Goal: Complete application form: Complete application form

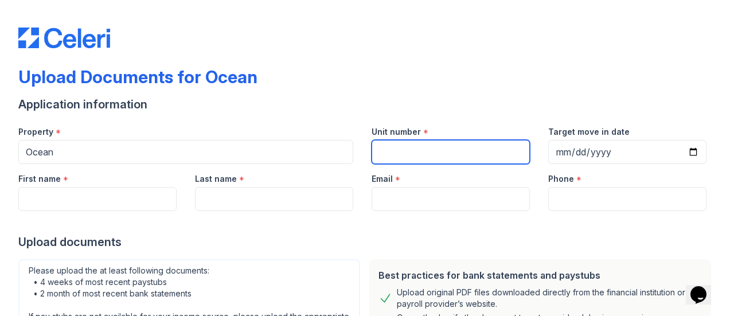
click at [420, 152] on input "Unit number" at bounding box center [450, 152] width 158 height 24
type input "1834"
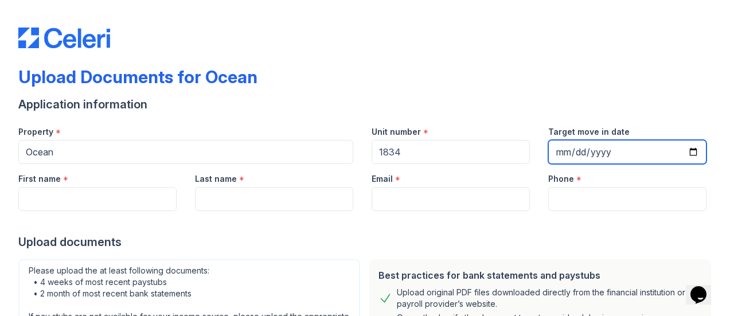
click at [690, 153] on input "Target move in date" at bounding box center [627, 152] width 158 height 24
type input "[DATE]"
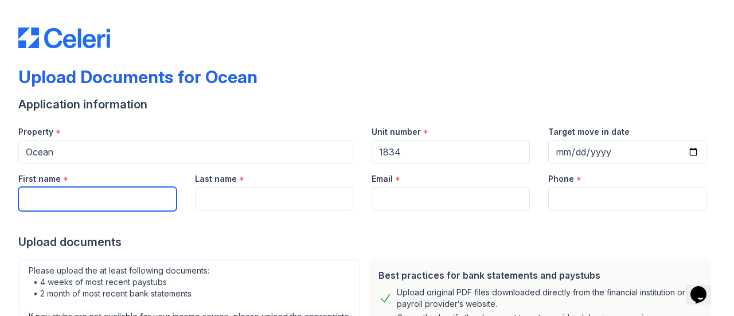
click at [95, 208] on input "First name" at bounding box center [97, 199] width 158 height 24
type input "[PERSON_NAME]"
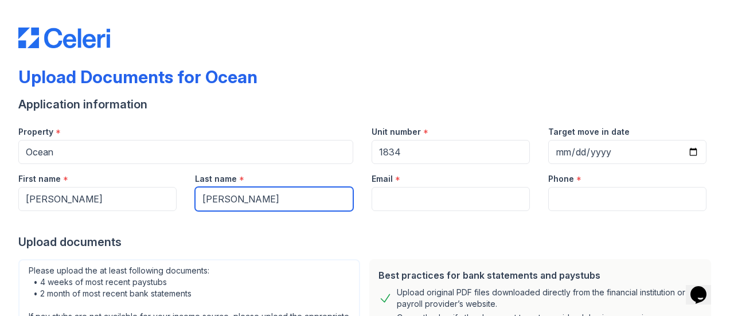
type input "[PERSON_NAME]"
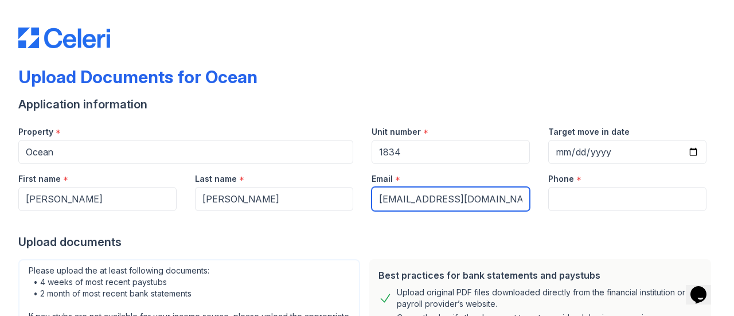
type input "[EMAIL_ADDRESS][DOMAIN_NAME]"
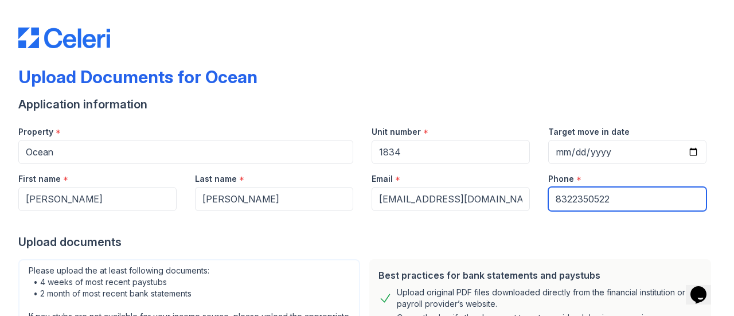
type input "8322350522"
click at [226, 229] on div at bounding box center [366, 222] width 697 height 23
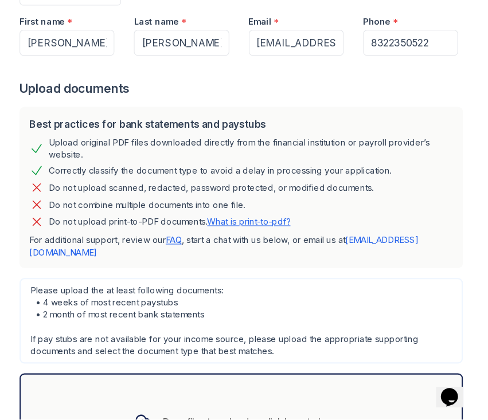
scroll to position [206, 0]
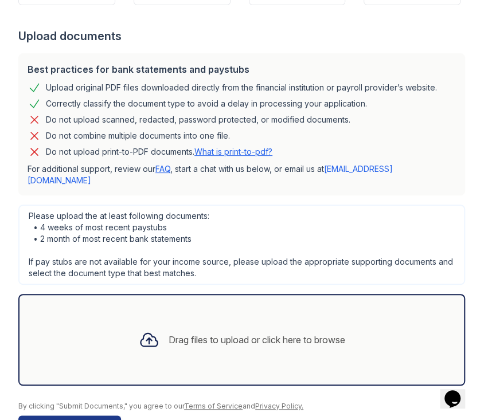
drag, startPoint x: 290, startPoint y: 0, endPoint x: 224, endPoint y: 242, distance: 251.3
click at [224, 242] on div "Please upload the at least following documents: • 4 weeks of most recent paystu…" at bounding box center [241, 245] width 447 height 80
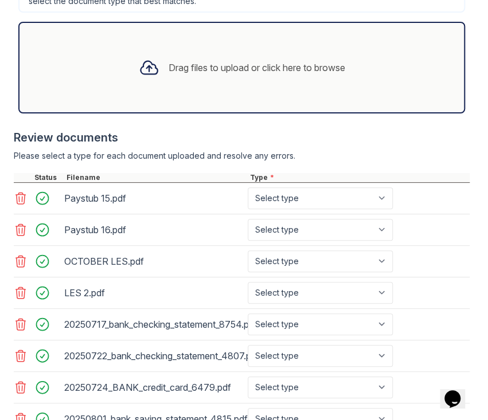
scroll to position [406, 0]
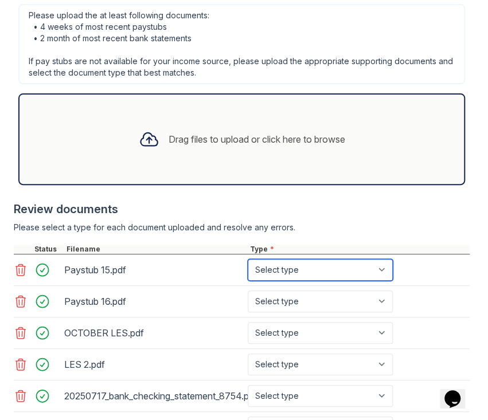
click at [383, 281] on select "Select type Paystub Bank Statement Offer Letter Tax Documents Benefit Award Let…" at bounding box center [320, 270] width 145 height 22
select select "paystub"
click at [248, 281] on select "Select type Paystub Bank Statement Offer Letter Tax Documents Benefit Award Let…" at bounding box center [320, 270] width 145 height 22
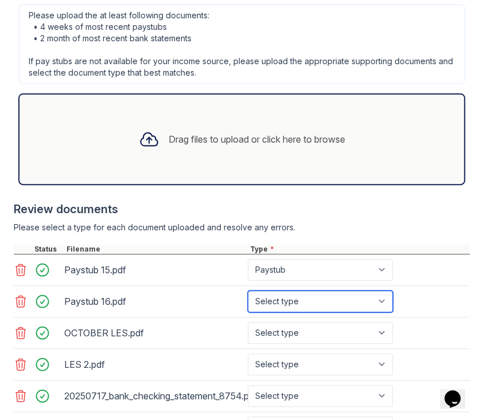
click at [386, 312] on select "Select type Paystub Bank Statement Offer Letter Tax Documents Benefit Award Let…" at bounding box center [320, 302] width 145 height 22
select select "paystub"
click at [248, 312] on select "Select type Paystub Bank Statement Offer Letter Tax Documents Benefit Award Let…" at bounding box center [320, 302] width 145 height 22
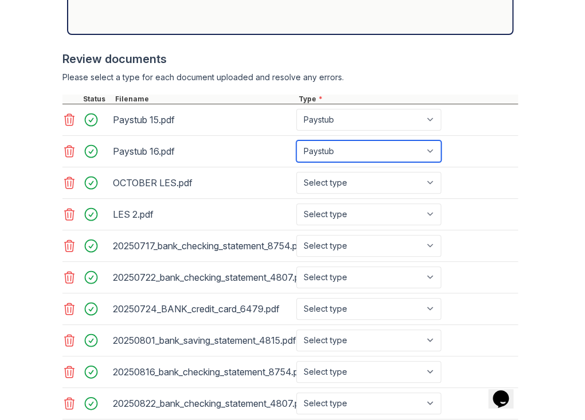
scroll to position [559, 0]
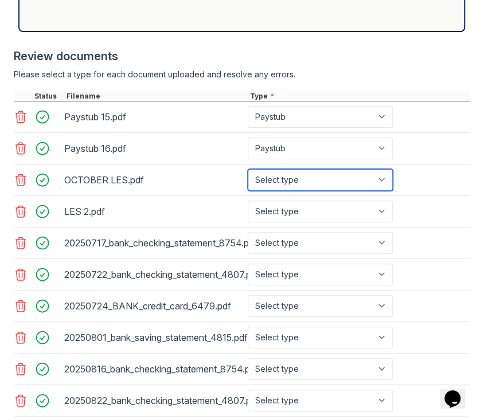
click at [375, 191] on select "Select type Paystub Bank Statement Offer Letter Tax Documents Benefit Award Let…" at bounding box center [320, 180] width 145 height 22
select select "paystub"
click at [248, 191] on select "Select type Paystub Bank Statement Offer Letter Tax Documents Benefit Award Let…" at bounding box center [320, 180] width 145 height 22
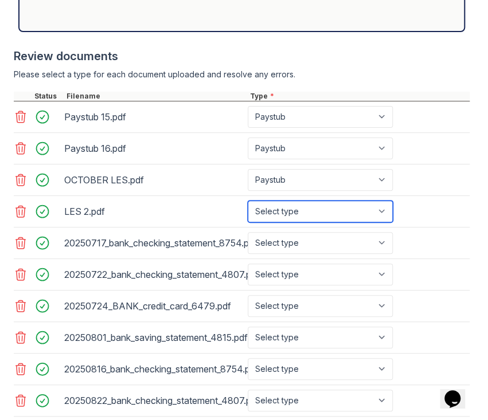
click at [381, 222] on select "Select type Paystub Bank Statement Offer Letter Tax Documents Benefit Award Let…" at bounding box center [320, 212] width 145 height 22
select select "paystub"
click at [248, 222] on select "Select type Paystub Bank Statement Offer Letter Tax Documents Benefit Award Let…" at bounding box center [320, 212] width 145 height 22
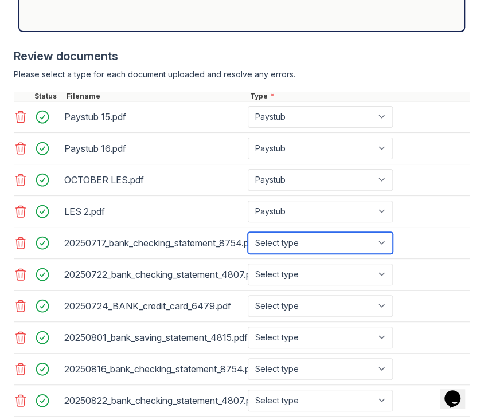
click at [380, 254] on select "Select type Paystub Bank Statement Offer Letter Tax Documents Benefit Award Let…" at bounding box center [320, 243] width 145 height 22
select select "bank_statement"
click at [248, 254] on select "Select type Paystub Bank Statement Offer Letter Tax Documents Benefit Award Let…" at bounding box center [320, 243] width 145 height 22
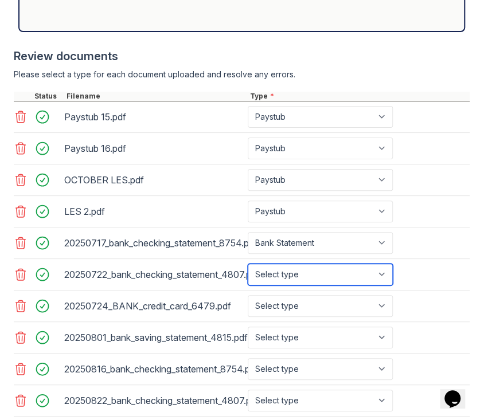
click at [362, 285] on select "Select type Paystub Bank Statement Offer Letter Tax Documents Benefit Award Let…" at bounding box center [320, 275] width 145 height 22
select select "bank_statement"
click at [248, 285] on select "Select type Paystub Bank Statement Offer Letter Tax Documents Benefit Award Let…" at bounding box center [320, 275] width 145 height 22
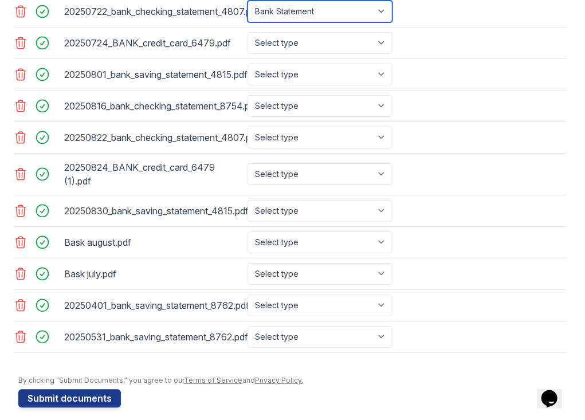
scroll to position [818, 0]
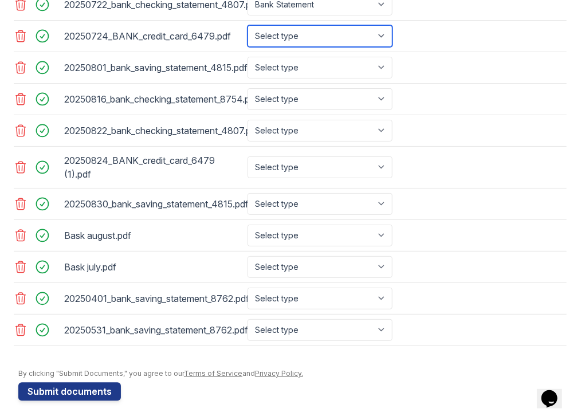
click at [379, 34] on select "Select type Paystub Bank Statement Offer Letter Tax Documents Benefit Award Let…" at bounding box center [320, 36] width 145 height 22
select select "bank_statement"
click at [248, 25] on select "Select type Paystub Bank Statement Offer Letter Tax Documents Benefit Award Let…" at bounding box center [320, 36] width 145 height 22
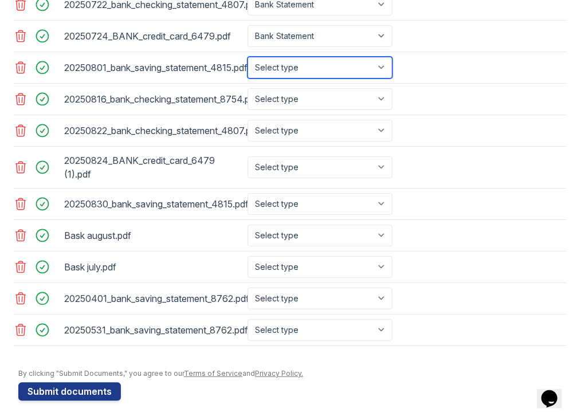
drag, startPoint x: 390, startPoint y: 66, endPoint x: 387, endPoint y: 72, distance: 6.4
click at [390, 66] on select "Select type Paystub Bank Statement Offer Letter Tax Documents Benefit Award Let…" at bounding box center [320, 68] width 145 height 22
select select "bank_statement"
click at [248, 57] on select "Select type Paystub Bank Statement Offer Letter Tax Documents Benefit Award Let…" at bounding box center [320, 68] width 145 height 22
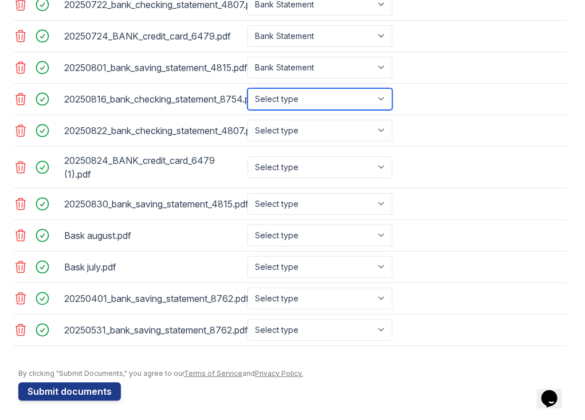
click at [391, 97] on select "Select type Paystub Bank Statement Offer Letter Tax Documents Benefit Award Let…" at bounding box center [320, 99] width 145 height 22
select select "bank_statement"
click at [248, 88] on select "Select type Paystub Bank Statement Offer Letter Tax Documents Benefit Award Let…" at bounding box center [320, 99] width 145 height 22
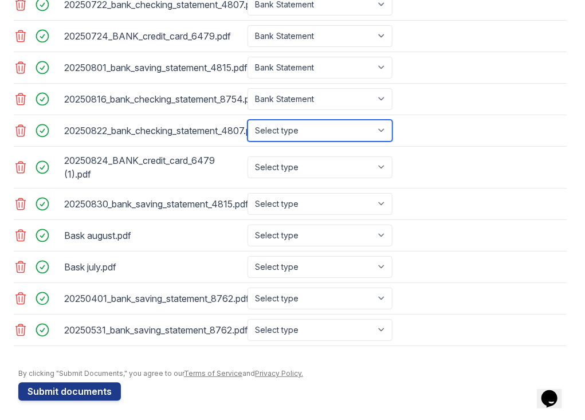
click at [380, 132] on select "Select type Paystub Bank Statement Offer Letter Tax Documents Benefit Award Let…" at bounding box center [320, 131] width 145 height 22
select select "bank_statement"
click at [248, 120] on select "Select type Paystub Bank Statement Offer Letter Tax Documents Benefit Award Let…" at bounding box center [320, 131] width 145 height 22
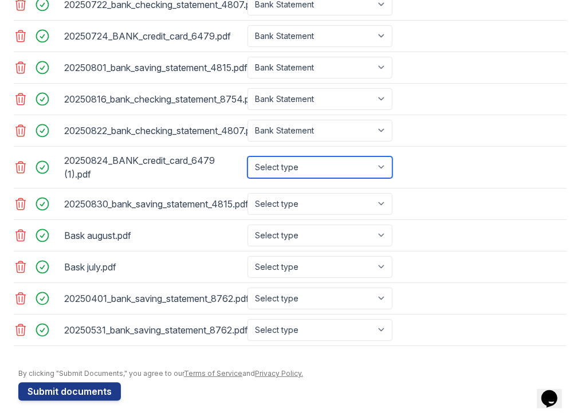
drag, startPoint x: 386, startPoint y: 162, endPoint x: 377, endPoint y: 163, distance: 9.3
click at [386, 162] on select "Select type Paystub Bank Statement Offer Letter Tax Documents Benefit Award Let…" at bounding box center [320, 167] width 145 height 22
select select "bank_statement"
click at [248, 156] on select "Select type Paystub Bank Statement Offer Letter Tax Documents Benefit Award Let…" at bounding box center [320, 167] width 145 height 22
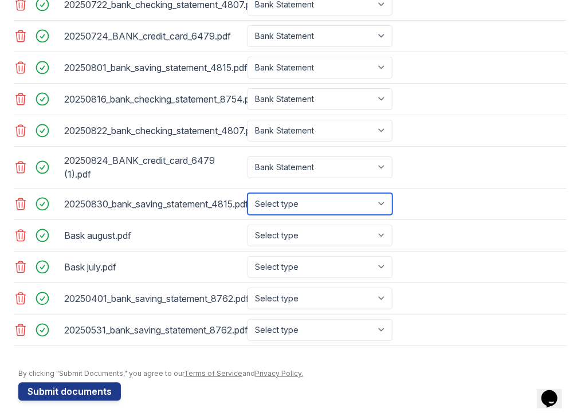
click at [375, 193] on select "Select type Paystub Bank Statement Offer Letter Tax Documents Benefit Award Let…" at bounding box center [320, 204] width 145 height 22
select select "bank_statement"
click at [248, 193] on select "Select type Paystub Bank Statement Offer Letter Tax Documents Benefit Award Let…" at bounding box center [320, 204] width 145 height 22
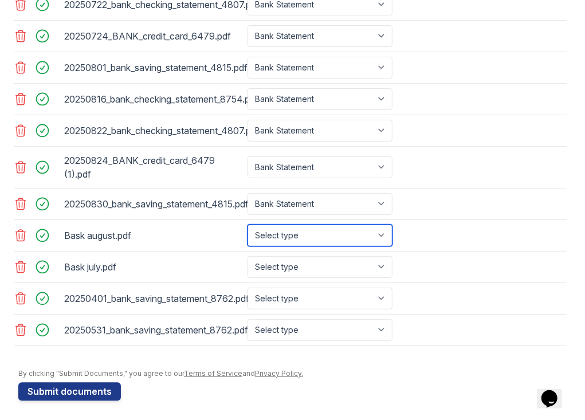
click at [379, 232] on select "Select type Paystub Bank Statement Offer Letter Tax Documents Benefit Award Let…" at bounding box center [320, 236] width 145 height 22
select select "bank_statement"
click at [248, 225] on select "Select type Paystub Bank Statement Offer Letter Tax Documents Benefit Award Let…" at bounding box center [320, 236] width 145 height 22
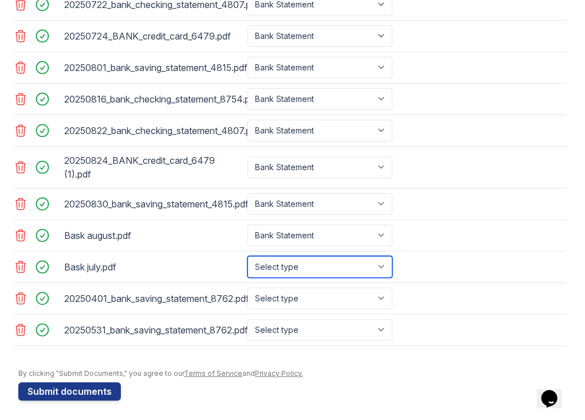
drag, startPoint x: 380, startPoint y: 265, endPoint x: 371, endPoint y: 286, distance: 22.6
click at [380, 265] on select "Select type Paystub Bank Statement Offer Letter Tax Documents Benefit Award Let…" at bounding box center [320, 267] width 145 height 22
select select "bank_statement"
click at [248, 256] on select "Select type Paystub Bank Statement Offer Letter Tax Documents Benefit Award Let…" at bounding box center [320, 267] width 145 height 22
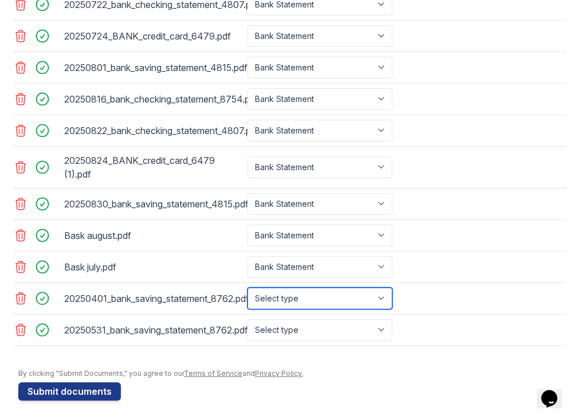
click at [374, 300] on select "Select type Paystub Bank Statement Offer Letter Tax Documents Benefit Award Let…" at bounding box center [320, 299] width 145 height 22
select select "bank_statement"
click at [248, 288] on select "Select type Paystub Bank Statement Offer Letter Tax Documents Benefit Award Let…" at bounding box center [320, 299] width 145 height 22
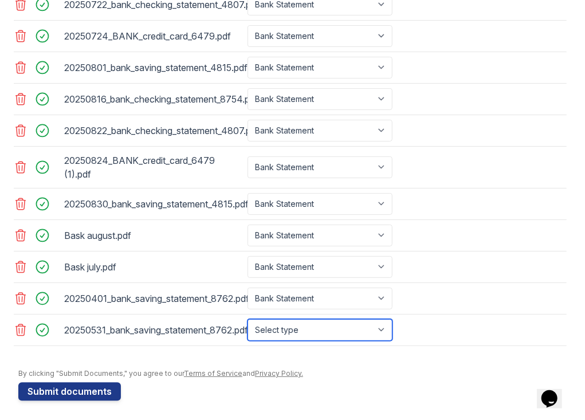
click at [378, 315] on select "Select type Paystub Bank Statement Offer Letter Tax Documents Benefit Award Let…" at bounding box center [320, 330] width 145 height 22
select select "bank_statement"
click at [248, 315] on select "Select type Paystub Bank Statement Offer Letter Tax Documents Benefit Award Let…" at bounding box center [320, 330] width 145 height 22
click at [384, 315] on div "By clicking "Submit Documents," you agree to our Terms of Service and Privacy P…" at bounding box center [292, 373] width 549 height 9
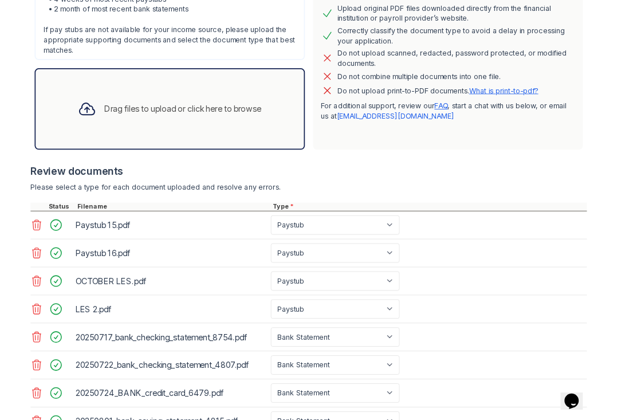
scroll to position [283, 0]
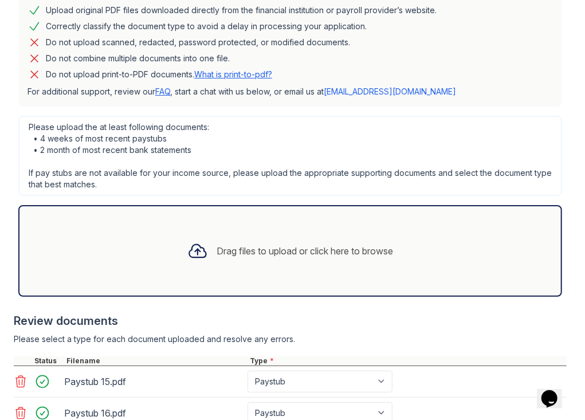
drag, startPoint x: 510, startPoint y: 1, endPoint x: 287, endPoint y: 152, distance: 269.8
click at [287, 152] on div "Please upload the at least following documents: • 4 weeks of most recent paystu…" at bounding box center [290, 156] width 544 height 80
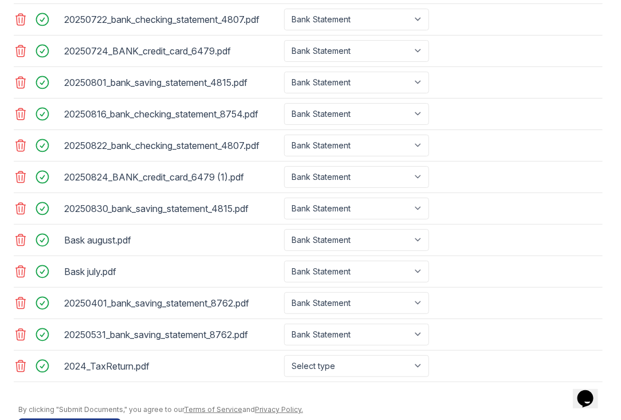
scroll to position [711, 0]
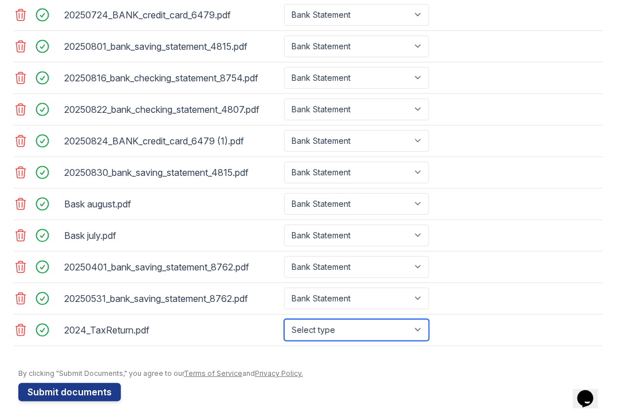
click at [418, 315] on select "Select type Paystub Bank Statement Offer Letter Tax Documents Benefit Award Let…" at bounding box center [356, 330] width 145 height 22
select select "tax_documents"
click at [284, 315] on select "Select type Paystub Bank Statement Offer Letter Tax Documents Benefit Award Let…" at bounding box center [356, 330] width 145 height 22
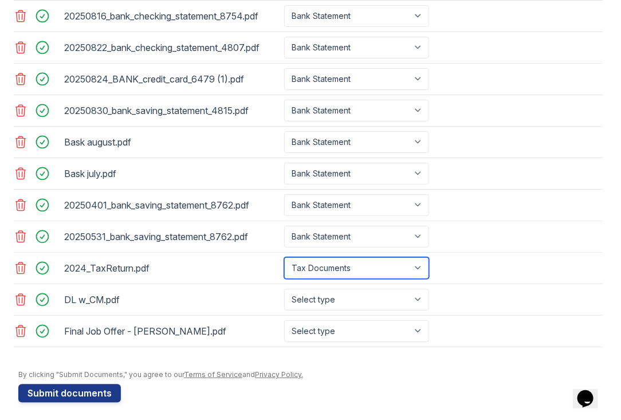
scroll to position [773, 0]
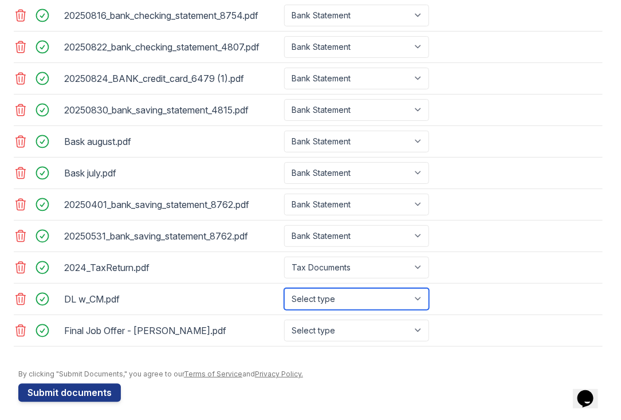
click at [422, 292] on select "Select type Paystub Bank Statement Offer Letter Tax Documents Benefit Award Let…" at bounding box center [356, 299] width 145 height 22
select select "other"
click at [284, 288] on select "Select type Paystub Bank Statement Offer Letter Tax Documents Benefit Award Let…" at bounding box center [356, 299] width 145 height 22
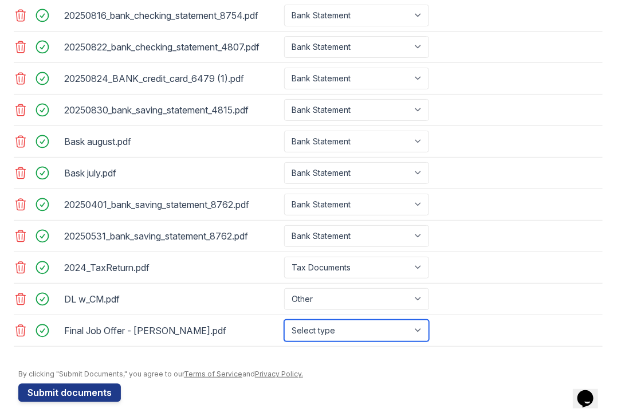
click at [393, 315] on select "Select type Paystub Bank Statement Offer Letter Tax Documents Benefit Award Let…" at bounding box center [356, 331] width 145 height 22
select select "offer_letter"
click at [284, 315] on select "Select type Paystub Bank Statement Offer Letter Tax Documents Benefit Award Let…" at bounding box center [356, 331] width 145 height 22
click at [355, 315] on div at bounding box center [310, 363] width 585 height 11
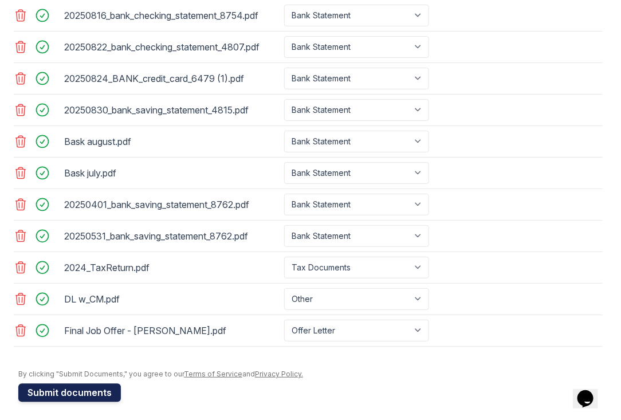
click at [75, 315] on button "Submit documents" at bounding box center [69, 392] width 103 height 18
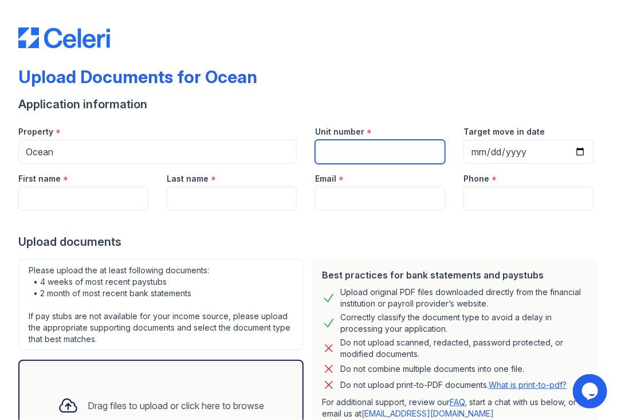
drag, startPoint x: 361, startPoint y: 156, endPoint x: 401, endPoint y: 139, distance: 44.2
click at [361, 156] on input "Unit number" at bounding box center [380, 152] width 130 height 24
type input "1834"
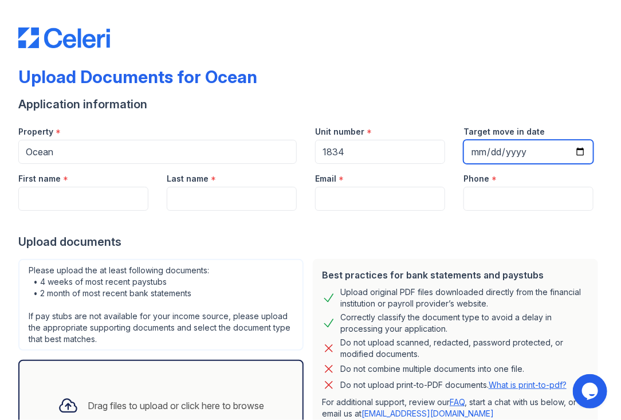
click at [570, 154] on input "Target move in date" at bounding box center [529, 152] width 130 height 24
type input "[DATE]"
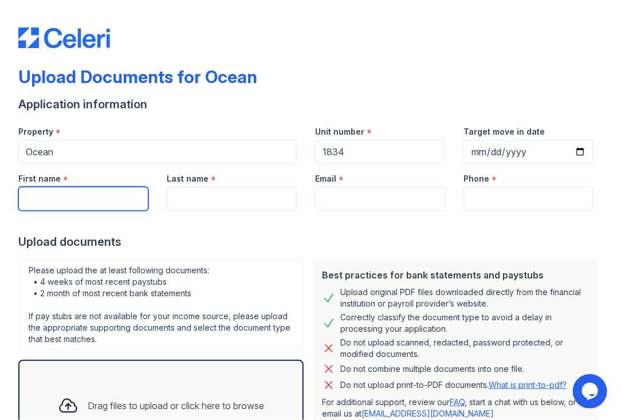
click at [119, 191] on input "First name" at bounding box center [83, 199] width 130 height 24
type input "Zoe"
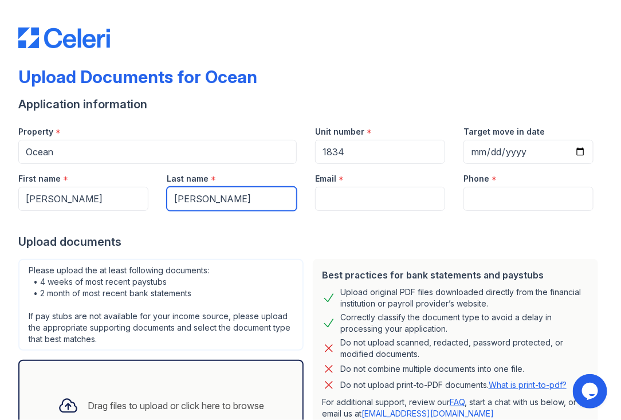
type input "[PERSON_NAME]"
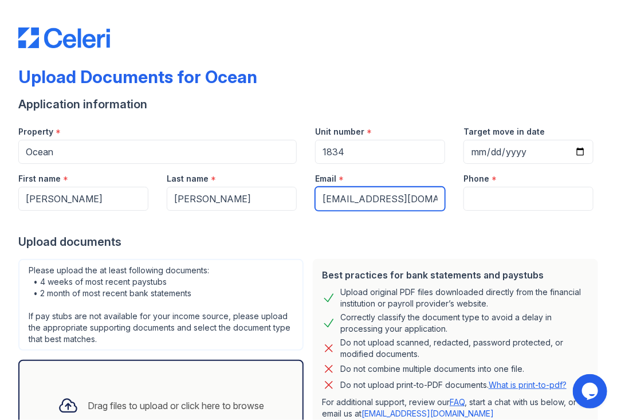
scroll to position [0, 8]
type input "bourdoumiszoe@gmail.com"
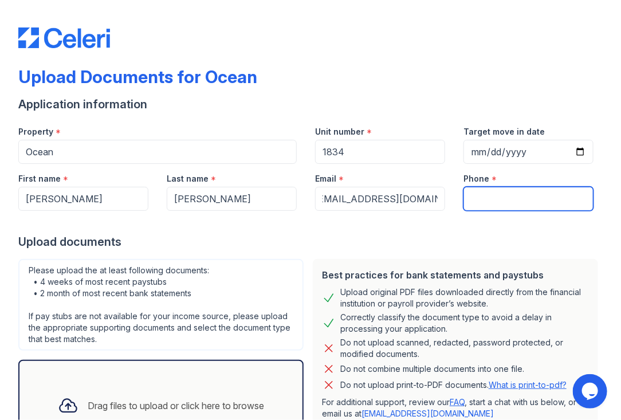
scroll to position [0, 0]
type input "7136771668"
click at [310, 228] on div at bounding box center [310, 222] width 585 height 23
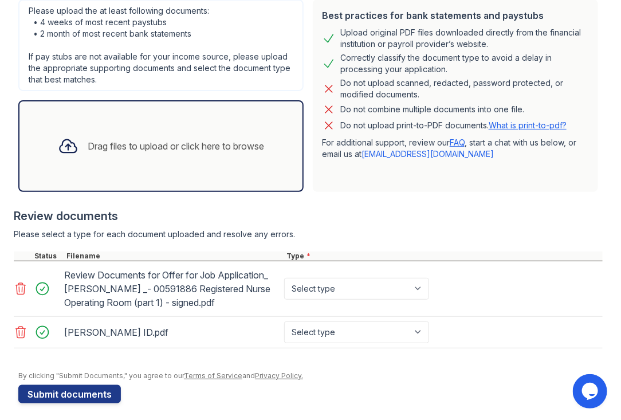
scroll to position [265, 0]
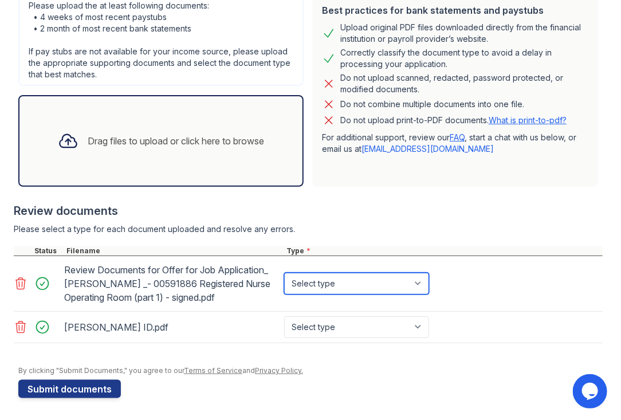
click at [424, 279] on select "Select type Paystub Bank Statement Offer Letter Tax Documents Benefit Award Let…" at bounding box center [356, 284] width 145 height 22
select select "offer_letter"
click at [284, 273] on select "Select type Paystub Bank Statement Offer Letter Tax Documents Benefit Award Let…" at bounding box center [356, 284] width 145 height 22
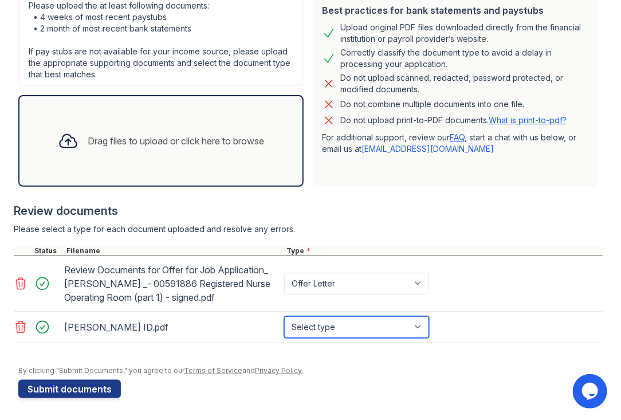
click at [417, 323] on select "Select type Paystub Bank Statement Offer Letter Tax Documents Benefit Award Let…" at bounding box center [356, 327] width 145 height 22
select select "other"
click at [284, 316] on select "Select type Paystub Bank Statement Offer Letter Tax Documents Benefit Award Let…" at bounding box center [356, 327] width 145 height 22
click at [441, 216] on div "Review documents" at bounding box center [308, 211] width 589 height 16
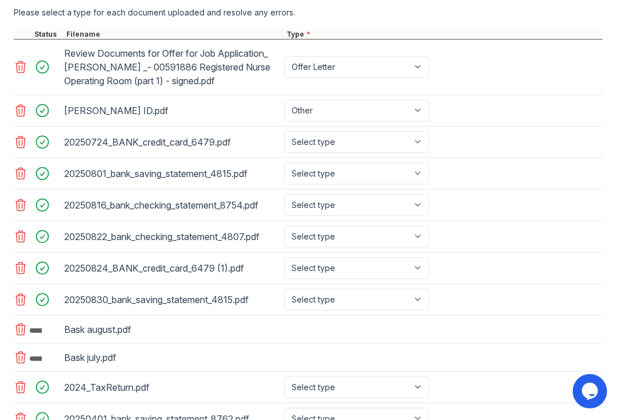
scroll to position [494, 0]
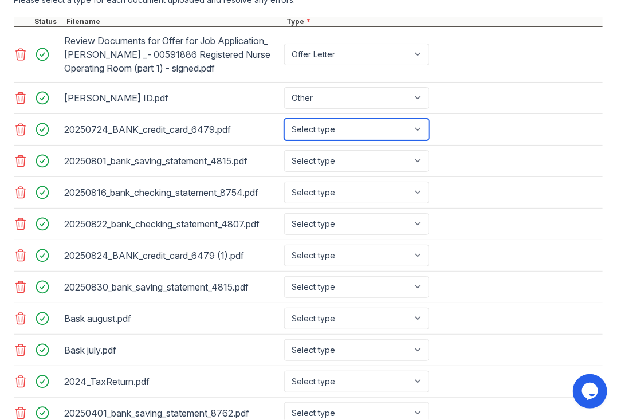
click at [420, 131] on select "Select type Paystub Bank Statement Offer Letter Tax Documents Benefit Award Let…" at bounding box center [356, 130] width 145 height 22
select select "bank_statement"
click at [284, 119] on select "Select type Paystub Bank Statement Offer Letter Tax Documents Benefit Award Let…" at bounding box center [356, 130] width 145 height 22
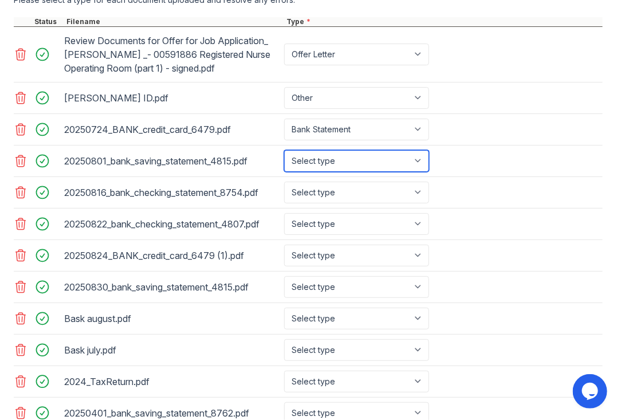
drag, startPoint x: 422, startPoint y: 155, endPoint x: 414, endPoint y: 170, distance: 16.4
click at [422, 155] on select "Select type Paystub Bank Statement Offer Letter Tax Documents Benefit Award Let…" at bounding box center [356, 161] width 145 height 22
select select "bank_statement"
click at [284, 150] on select "Select type Paystub Bank Statement Offer Letter Tax Documents Benefit Award Let…" at bounding box center [356, 161] width 145 height 22
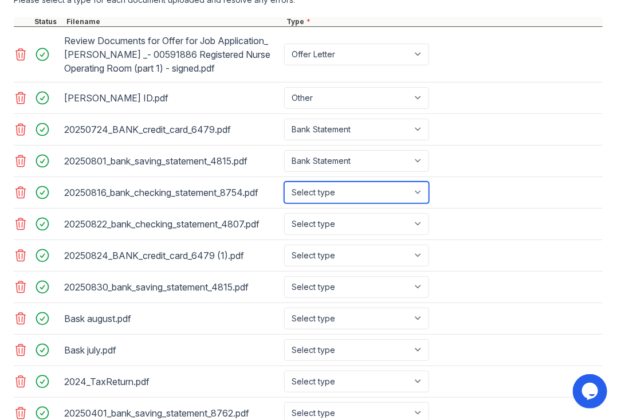
click at [421, 188] on select "Select type Paystub Bank Statement Offer Letter Tax Documents Benefit Award Let…" at bounding box center [356, 193] width 145 height 22
select select "bank_statement"
click at [284, 182] on select "Select type Paystub Bank Statement Offer Letter Tax Documents Benefit Award Let…" at bounding box center [356, 193] width 145 height 22
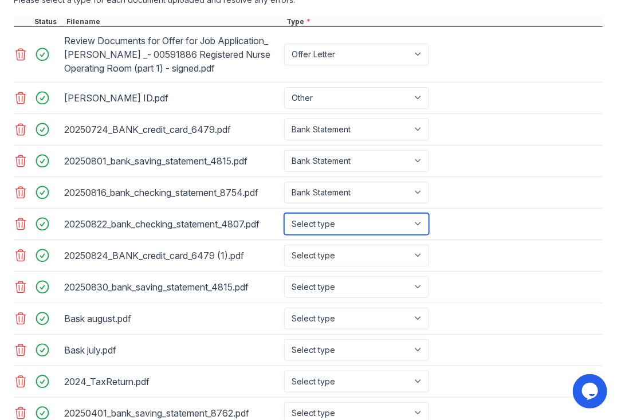
click at [425, 225] on select "Select type Paystub Bank Statement Offer Letter Tax Documents Benefit Award Let…" at bounding box center [356, 224] width 145 height 22
select select "bank_statement"
click at [284, 213] on select "Select type Paystub Bank Statement Offer Letter Tax Documents Benefit Award Let…" at bounding box center [356, 224] width 145 height 22
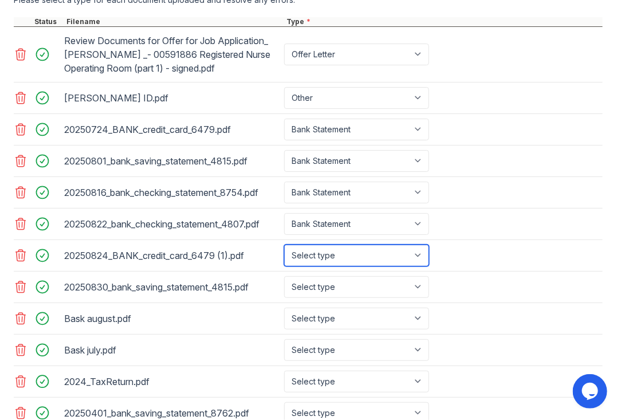
click at [415, 263] on select "Select type Paystub Bank Statement Offer Letter Tax Documents Benefit Award Let…" at bounding box center [356, 256] width 145 height 22
select select "bank_statement"
click at [284, 245] on select "Select type Paystub Bank Statement Offer Letter Tax Documents Benefit Award Let…" at bounding box center [356, 256] width 145 height 22
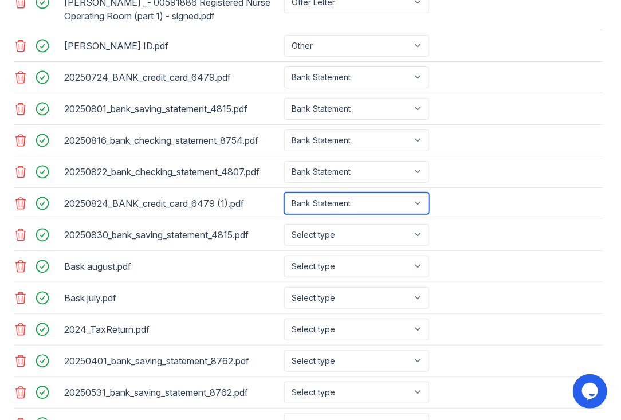
scroll to position [570, 0]
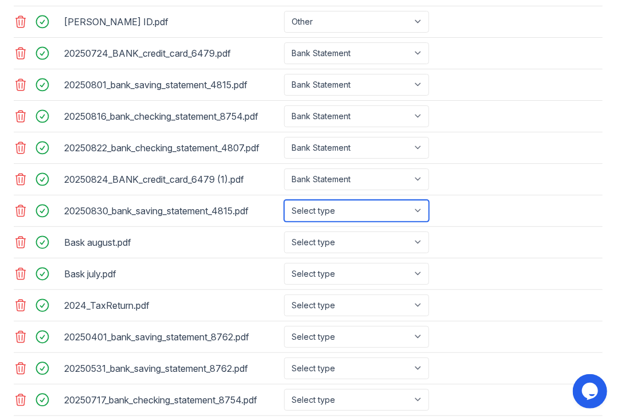
click at [421, 210] on select "Select type Paystub Bank Statement Offer Letter Tax Documents Benefit Award Let…" at bounding box center [356, 211] width 145 height 22
select select "bank_statement"
click at [284, 200] on select "Select type Paystub Bank Statement Offer Letter Tax Documents Benefit Award Let…" at bounding box center [356, 211] width 145 height 22
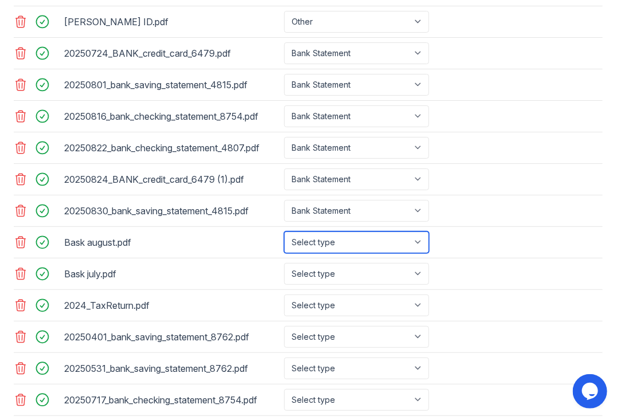
click at [424, 239] on select "Select type Paystub Bank Statement Offer Letter Tax Documents Benefit Award Let…" at bounding box center [356, 243] width 145 height 22
select select "bank_statement"
click at [284, 232] on select "Select type Paystub Bank Statement Offer Letter Tax Documents Benefit Award Let…" at bounding box center [356, 243] width 145 height 22
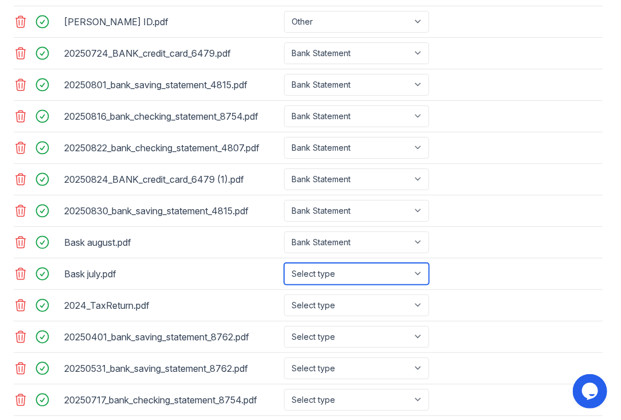
click at [421, 277] on select "Select type Paystub Bank Statement Offer Letter Tax Documents Benefit Award Let…" at bounding box center [356, 274] width 145 height 22
select select "bank_statement"
click at [284, 263] on select "Select type Paystub Bank Statement Offer Letter Tax Documents Benefit Award Let…" at bounding box center [356, 274] width 145 height 22
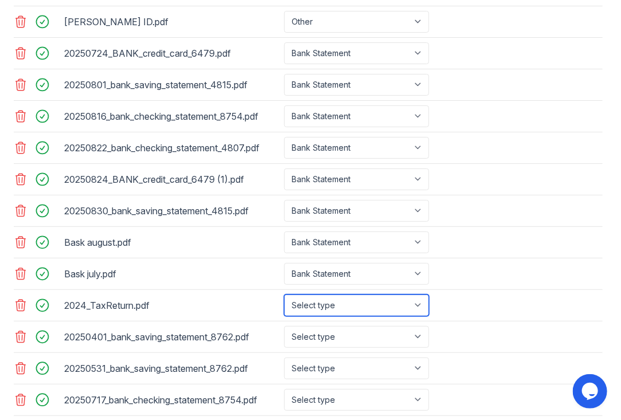
click at [366, 300] on select "Select type Paystub Bank Statement Offer Letter Tax Documents Benefit Award Let…" at bounding box center [356, 306] width 145 height 22
select select "tax_documents"
click at [284, 295] on select "Select type Paystub Bank Statement Offer Letter Tax Documents Benefit Award Let…" at bounding box center [356, 306] width 145 height 22
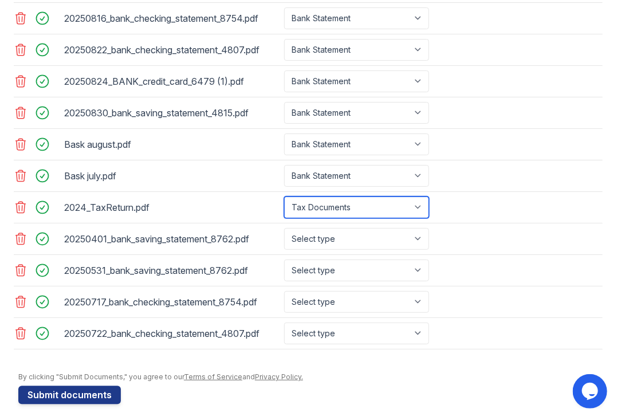
scroll to position [672, 0]
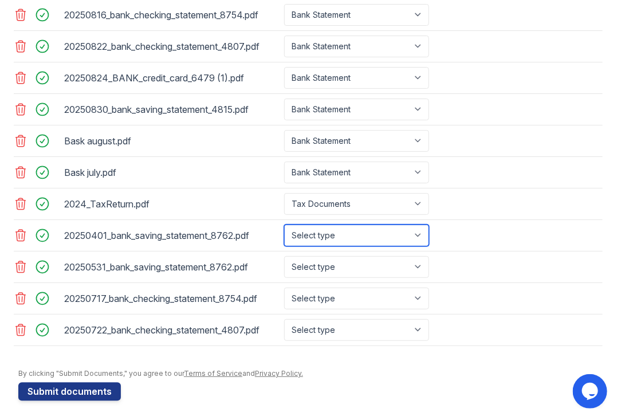
click at [405, 235] on select "Select type Paystub Bank Statement Offer Letter Tax Documents Benefit Award Let…" at bounding box center [356, 236] width 145 height 22
select select "bank_statement"
click at [284, 225] on select "Select type Paystub Bank Statement Offer Letter Tax Documents Benefit Award Let…" at bounding box center [356, 236] width 145 height 22
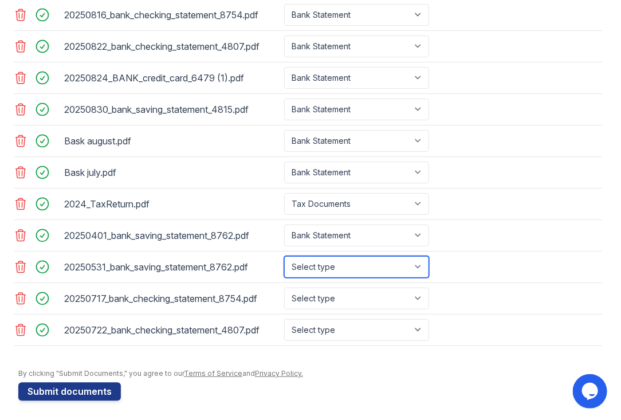
click at [390, 264] on select "Select type Paystub Bank Statement Offer Letter Tax Documents Benefit Award Let…" at bounding box center [356, 267] width 145 height 22
click at [284, 256] on select "Select type Paystub Bank Statement Offer Letter Tax Documents Benefit Award Let…" at bounding box center [356, 267] width 145 height 22
click at [375, 271] on select "Select type Paystub Bank Statement Offer Letter Tax Documents Benefit Award Let…" at bounding box center [356, 267] width 145 height 22
click at [284, 256] on select "Select type Paystub Bank Statement Offer Letter Tax Documents Benefit Award Let…" at bounding box center [356, 267] width 145 height 22
drag, startPoint x: 366, startPoint y: 273, endPoint x: 355, endPoint y: 270, distance: 11.3
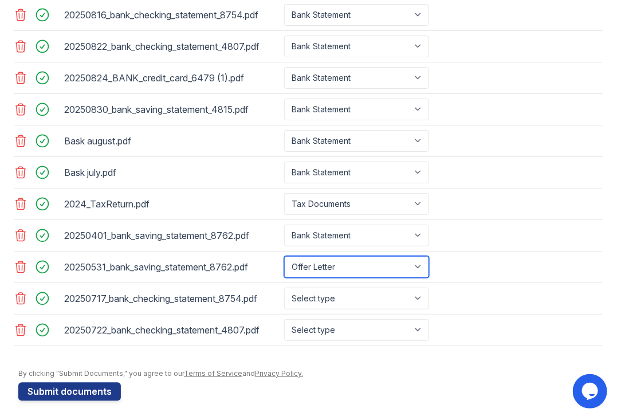
click at [366, 273] on select "Select type Paystub Bank Statement Offer Letter Tax Documents Benefit Award Let…" at bounding box center [356, 267] width 145 height 22
select select "bank_statement"
click at [284, 256] on select "Select type Paystub Bank Statement Offer Letter Tax Documents Benefit Award Let…" at bounding box center [356, 267] width 145 height 22
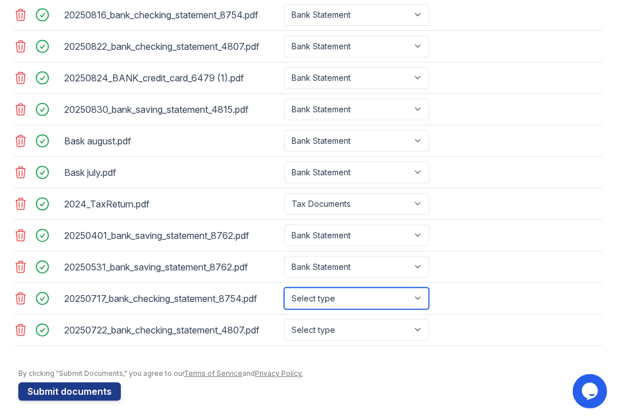
drag, startPoint x: 348, startPoint y: 288, endPoint x: 348, endPoint y: 297, distance: 8.6
click at [348, 288] on select "Select type Paystub Bank Statement Offer Letter Tax Documents Benefit Award Let…" at bounding box center [356, 299] width 145 height 22
select select "bank_statement"
click at [284, 288] on select "Select type Paystub Bank Statement Offer Letter Tax Documents Benefit Award Let…" at bounding box center [356, 299] width 145 height 22
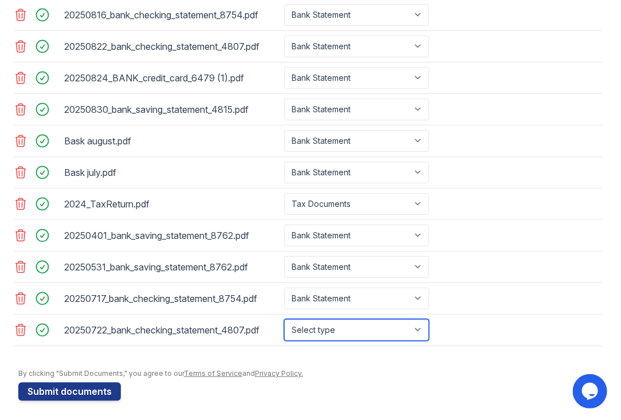
click at [327, 327] on select "Select type Paystub Bank Statement Offer Letter Tax Documents Benefit Award Let…" at bounding box center [356, 330] width 145 height 22
select select "bank_statement"
click at [284, 319] on select "Select type Paystub Bank Statement Offer Letter Tax Documents Benefit Award Let…" at bounding box center [356, 330] width 145 height 22
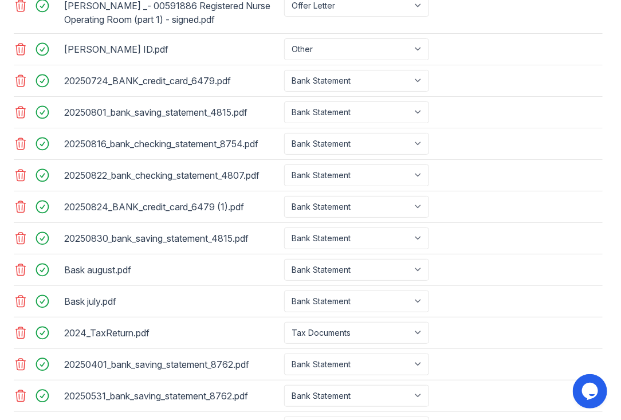
scroll to position [519, 0]
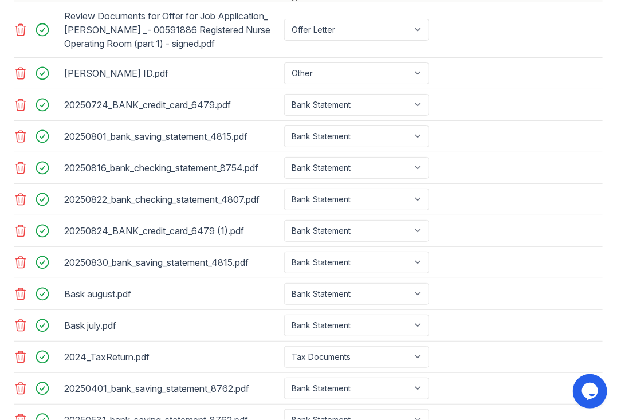
click at [565, 209] on div "20250822_bank_checking_statement_4807.pdf Select type Paystub Bank Statement Of…" at bounding box center [308, 200] width 589 height 32
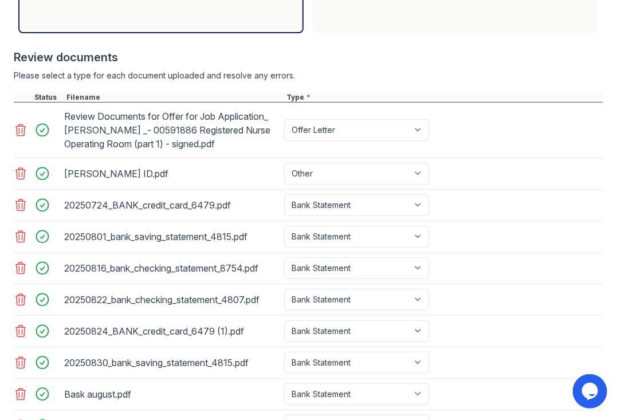
scroll to position [442, 0]
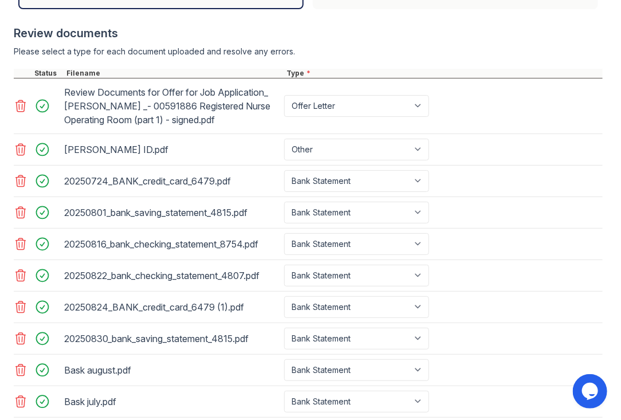
click at [21, 179] on icon at bounding box center [21, 181] width 14 height 14
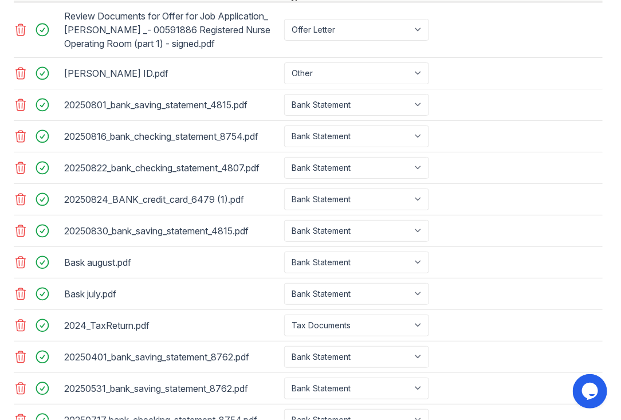
scroll to position [596, 0]
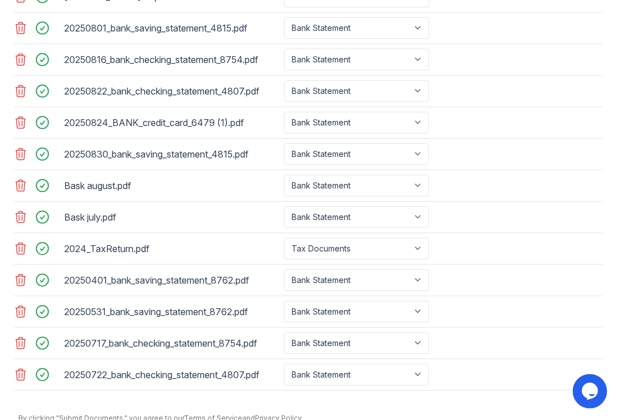
click at [14, 279] on icon at bounding box center [21, 280] width 14 height 14
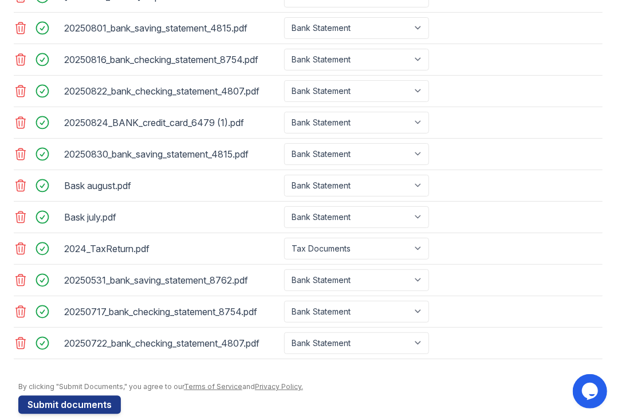
click at [24, 277] on icon at bounding box center [21, 280] width 10 height 11
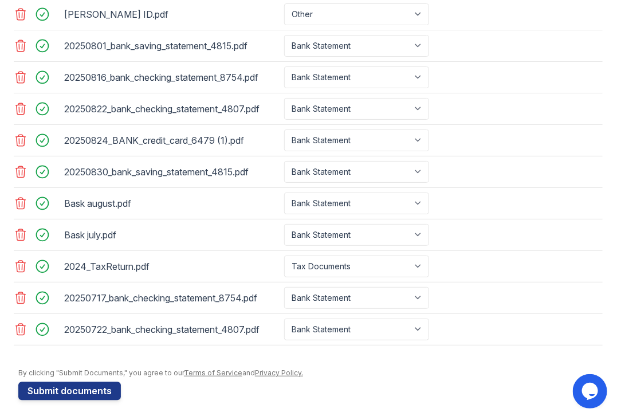
click at [18, 292] on icon at bounding box center [21, 297] width 10 height 11
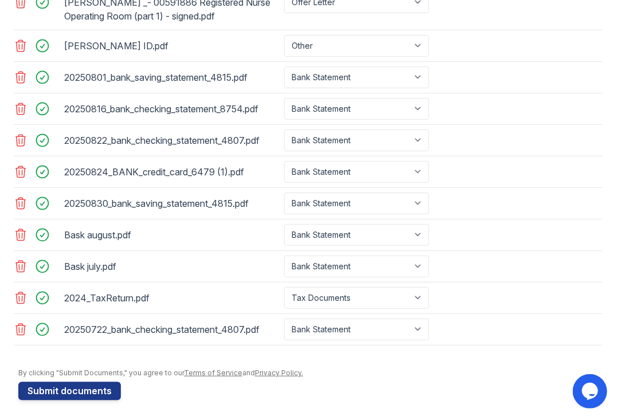
click at [18, 109] on icon at bounding box center [21, 109] width 14 height 14
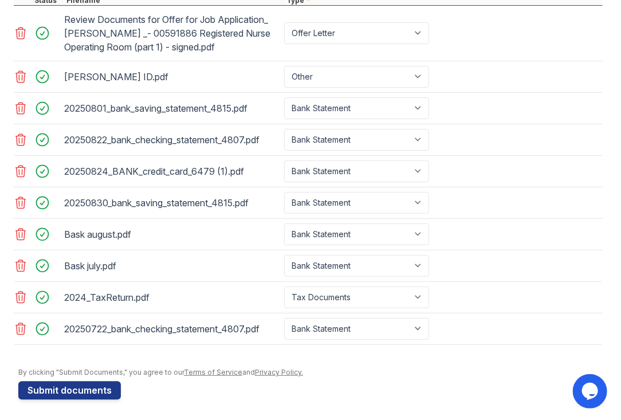
click at [18, 234] on icon at bounding box center [21, 235] width 14 height 14
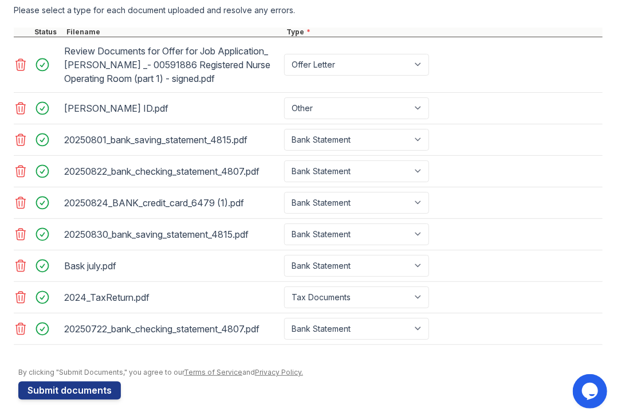
click at [18, 268] on icon at bounding box center [21, 266] width 14 height 14
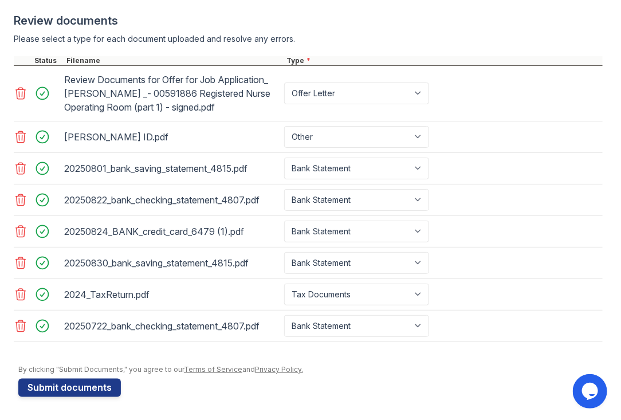
scroll to position [453, 0]
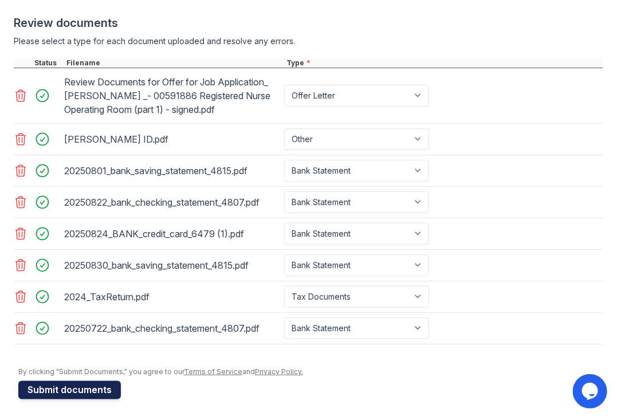
click at [102, 390] on button "Submit documents" at bounding box center [69, 390] width 103 height 18
